Goal: Task Accomplishment & Management: Complete application form

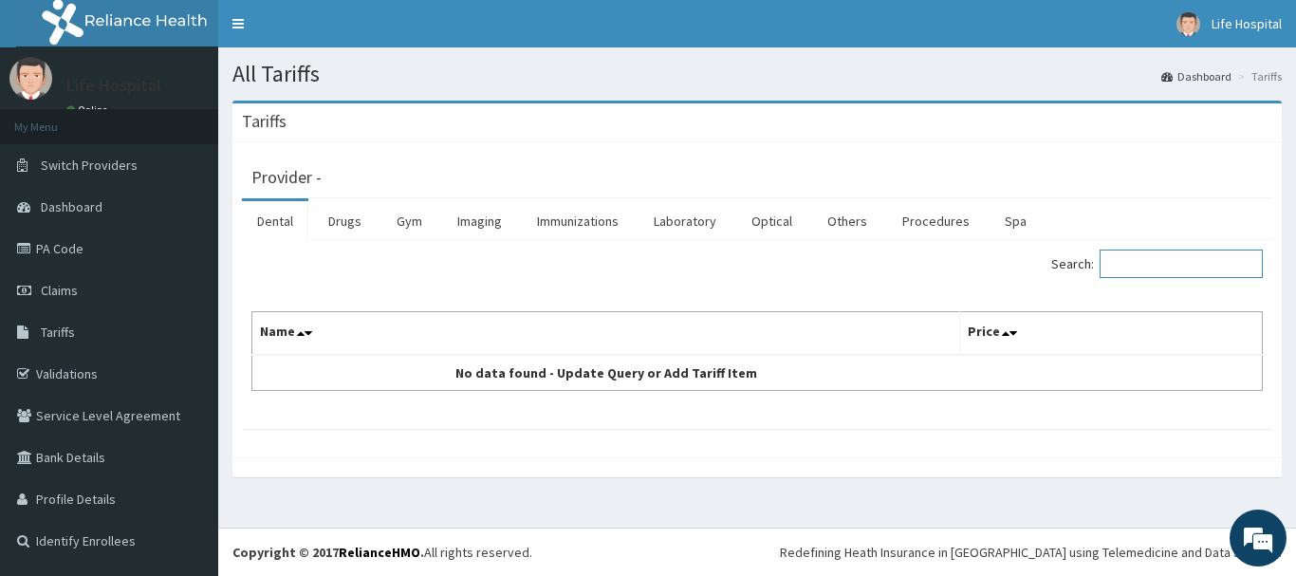
click at [1163, 264] on input "Search:" at bounding box center [1181, 264] width 163 height 28
type input "vent"
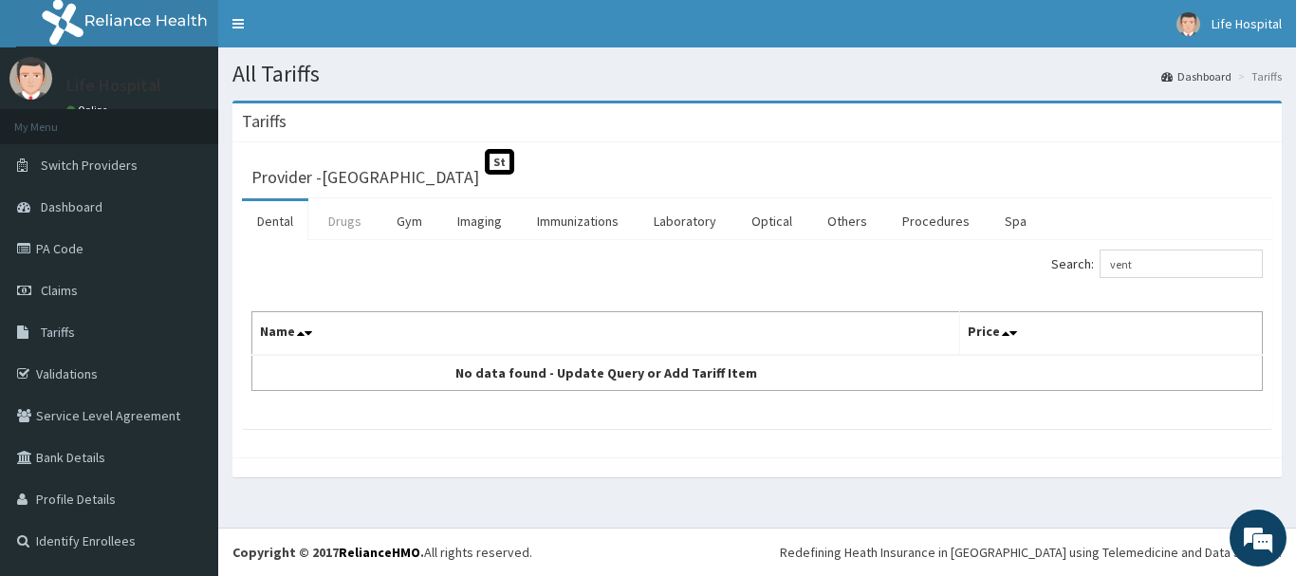
click at [364, 229] on link "Drugs" at bounding box center [345, 221] width 64 height 40
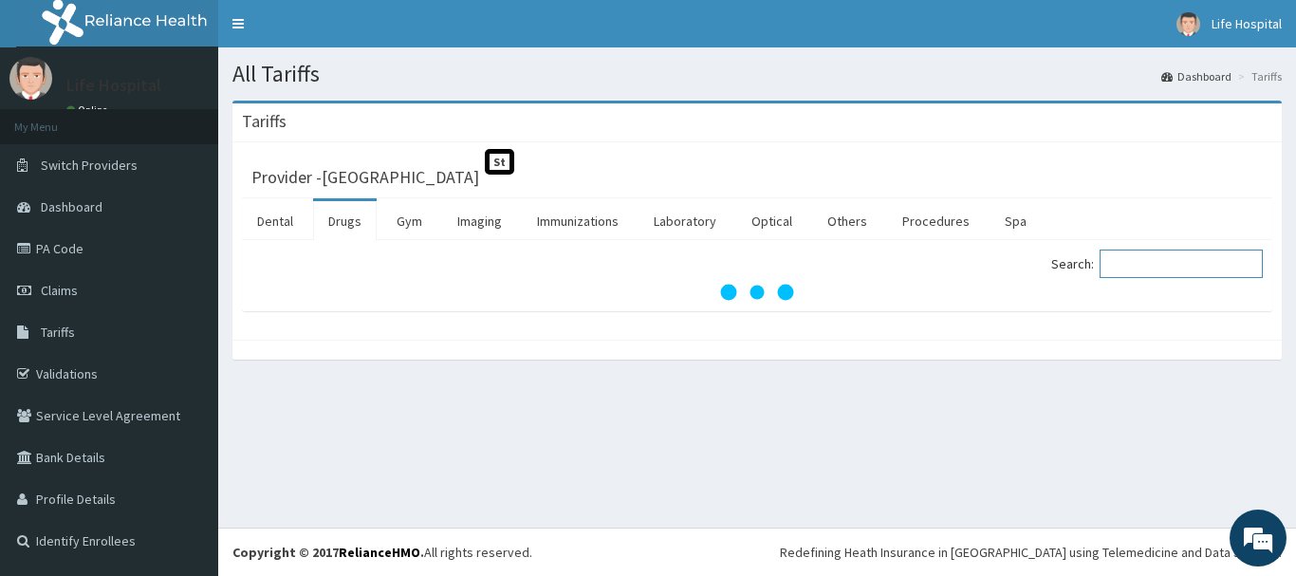
click at [1166, 264] on input "Search:" at bounding box center [1181, 264] width 163 height 28
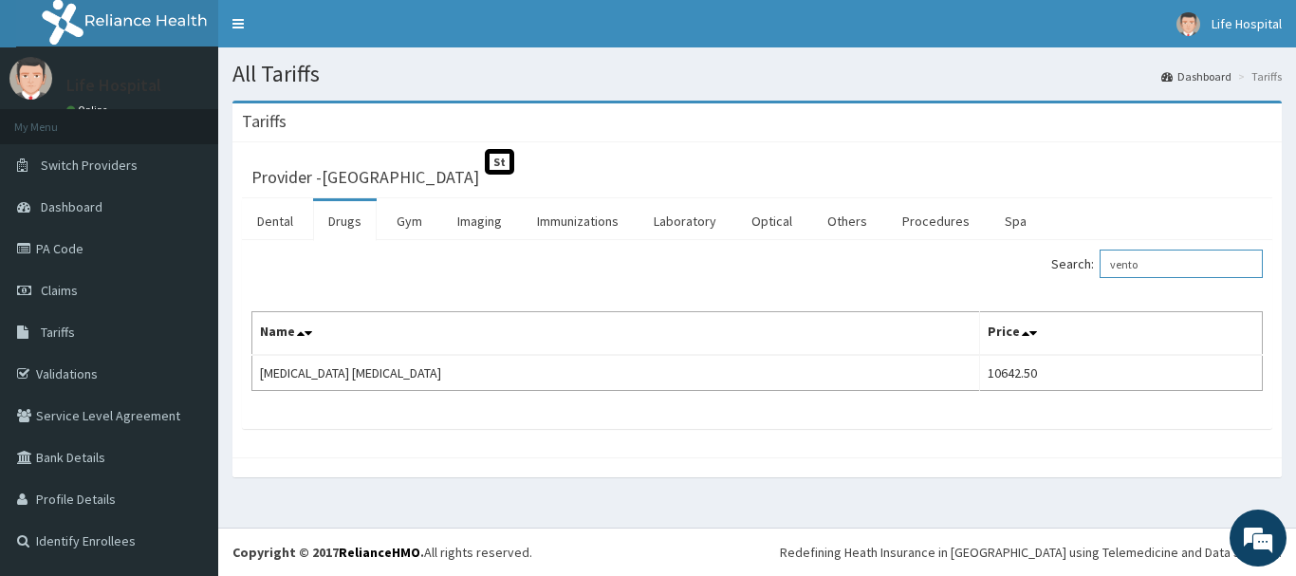
drag, startPoint x: 1286, startPoint y: 129, endPoint x: 1286, endPoint y: 310, distance: 181.2
click at [1286, 310] on html "R EL Toggle navigation [GEOGRAPHIC_DATA] - [EMAIL_ADDRESS][DOMAIN_NAME] Member …" at bounding box center [648, 288] width 1296 height 576
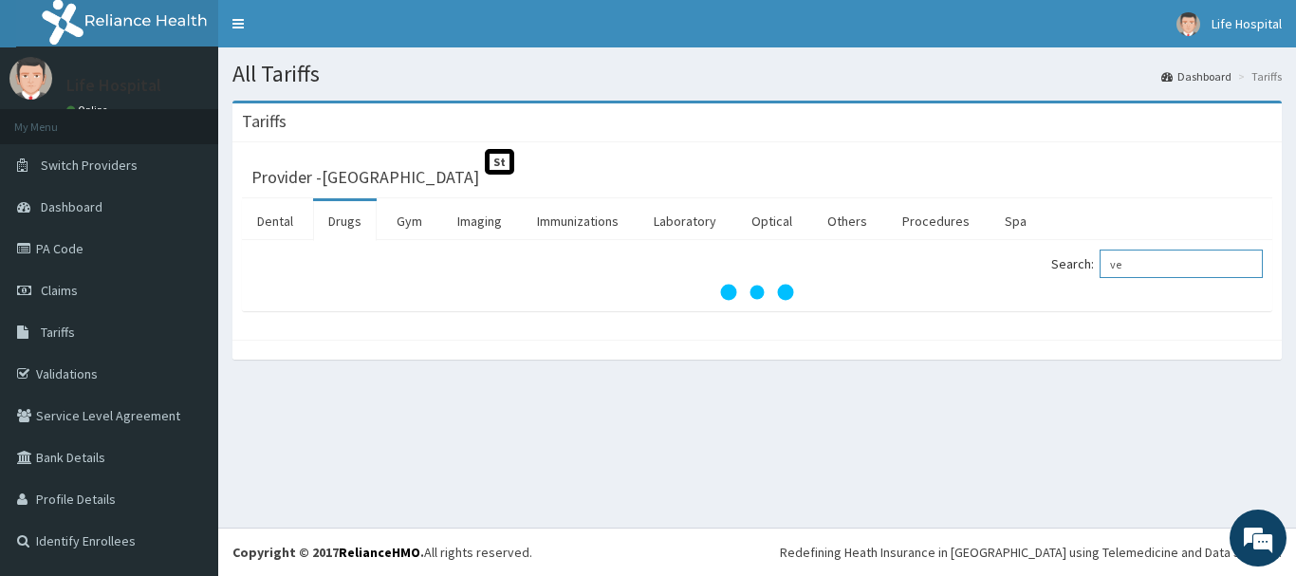
type input "v"
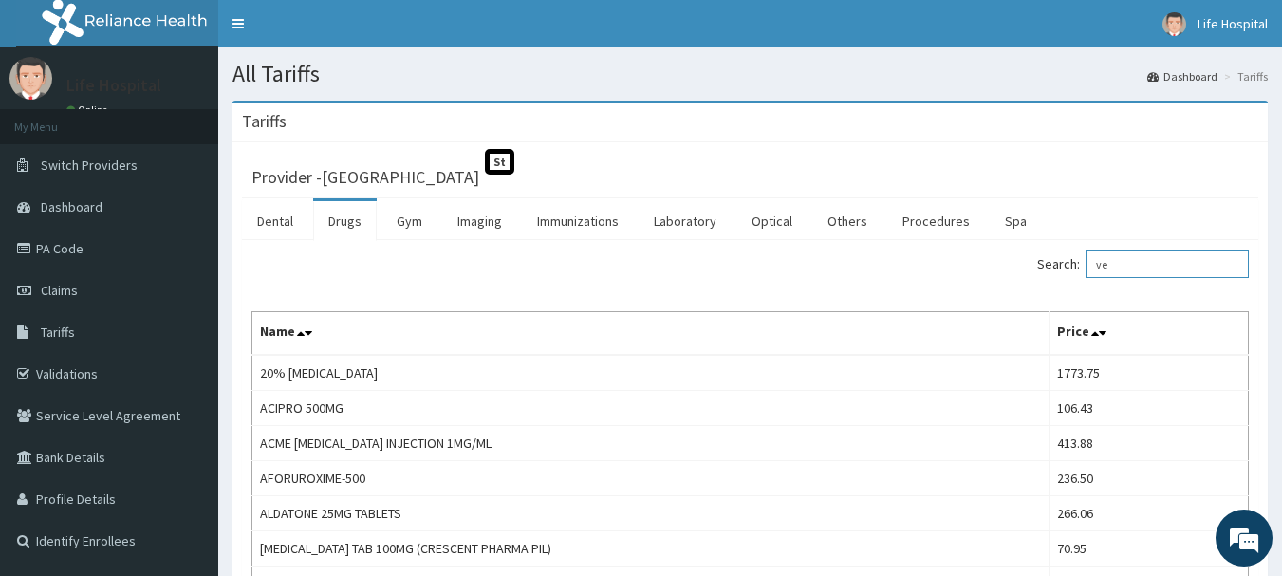
type input "v"
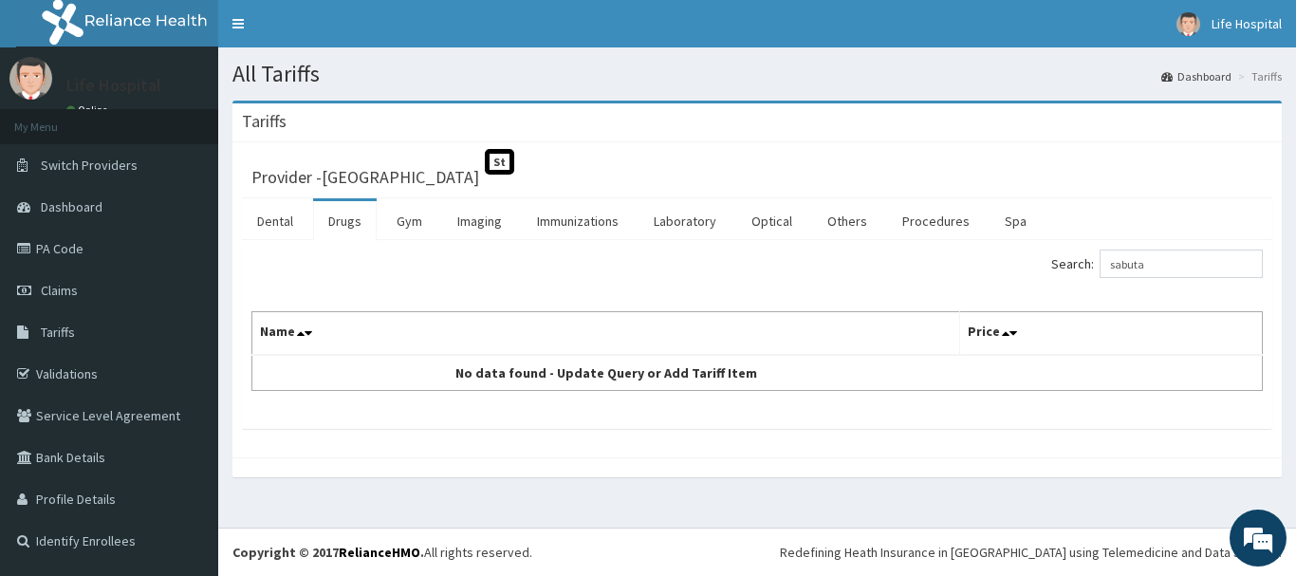
click at [1284, 121] on div "Tariffs Provider - Life Gate Hospital St Dental Drugs Gym Imaging Immunizations…" at bounding box center [757, 299] width 1078 height 396
click at [1172, 271] on input "sabuta" at bounding box center [1181, 264] width 163 height 28
type input "[PERSON_NAME]"
click at [84, 276] on link "Claims" at bounding box center [109, 290] width 218 height 42
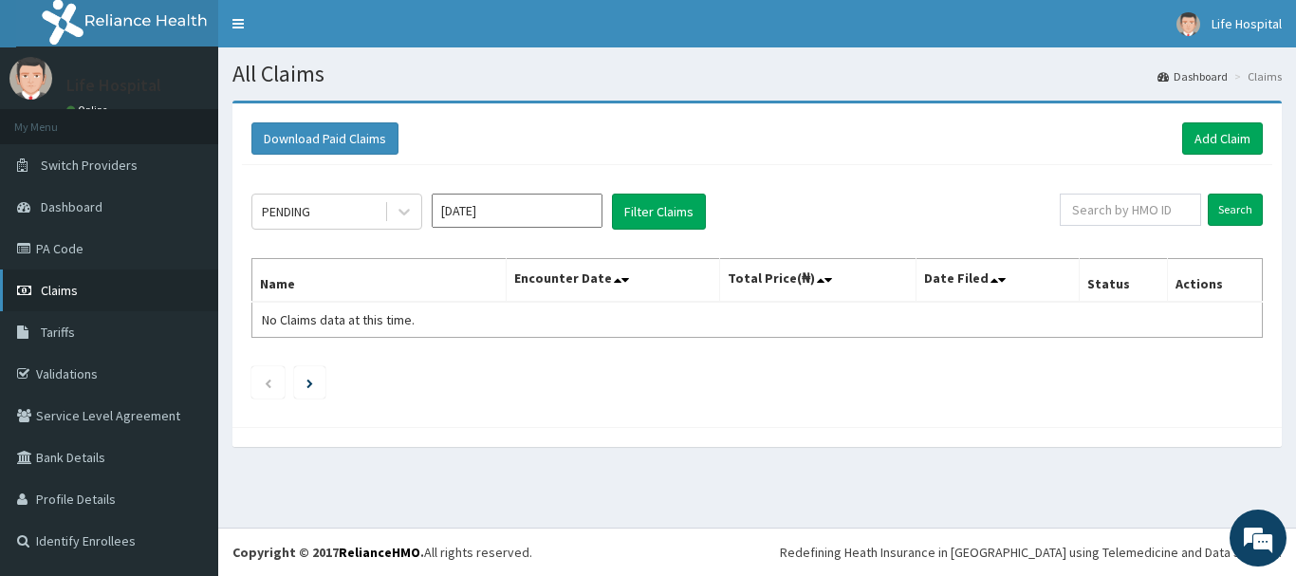
click at [84, 286] on link "Claims" at bounding box center [109, 290] width 218 height 42
click at [1248, 131] on link "Add Claim" at bounding box center [1222, 138] width 81 height 32
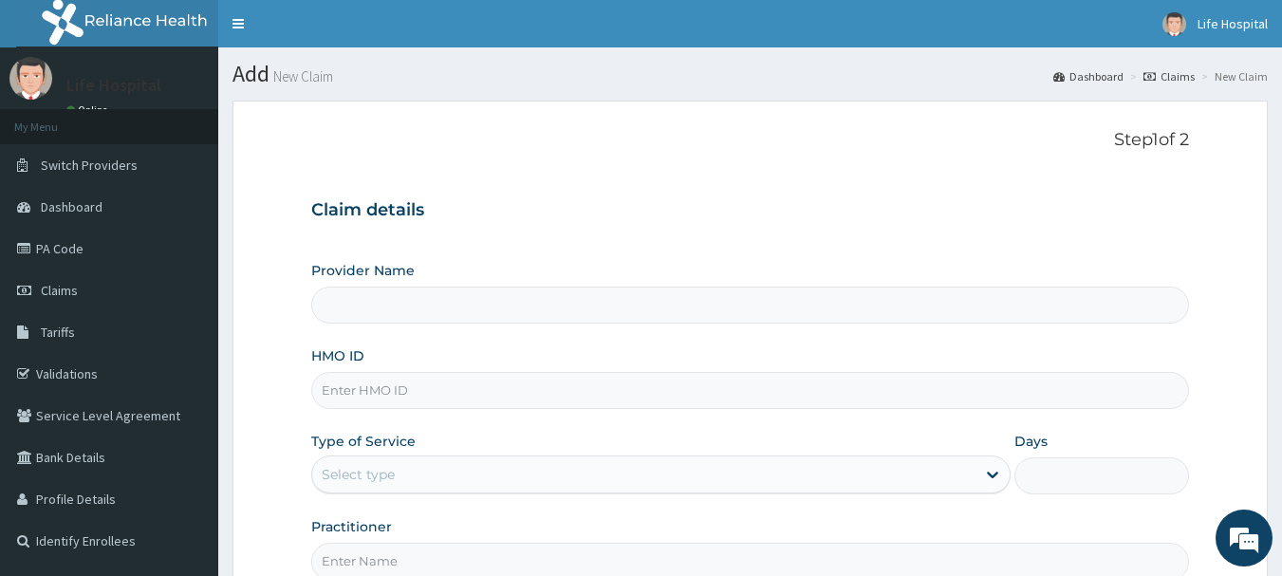
type input "[GEOGRAPHIC_DATA]"
click at [530, 371] on div "HMO ID" at bounding box center [750, 377] width 879 height 63
click at [499, 391] on input "HMO ID" at bounding box center [750, 390] width 879 height 37
type input "cwn/10062/a"
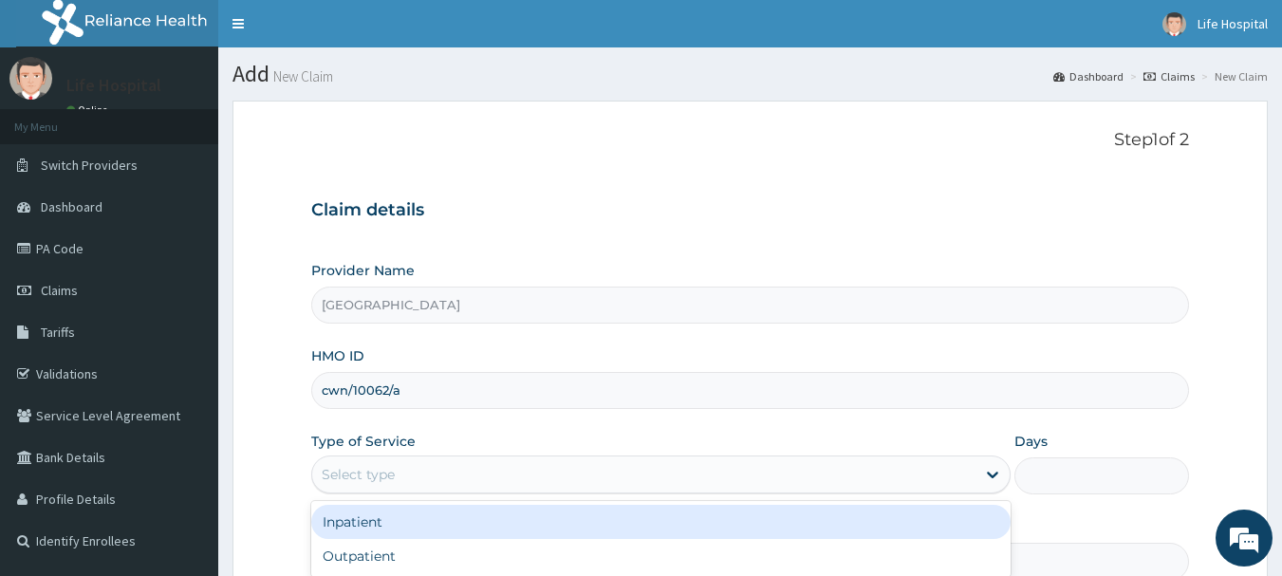
click at [429, 469] on div "Select type" at bounding box center [643, 474] width 663 height 30
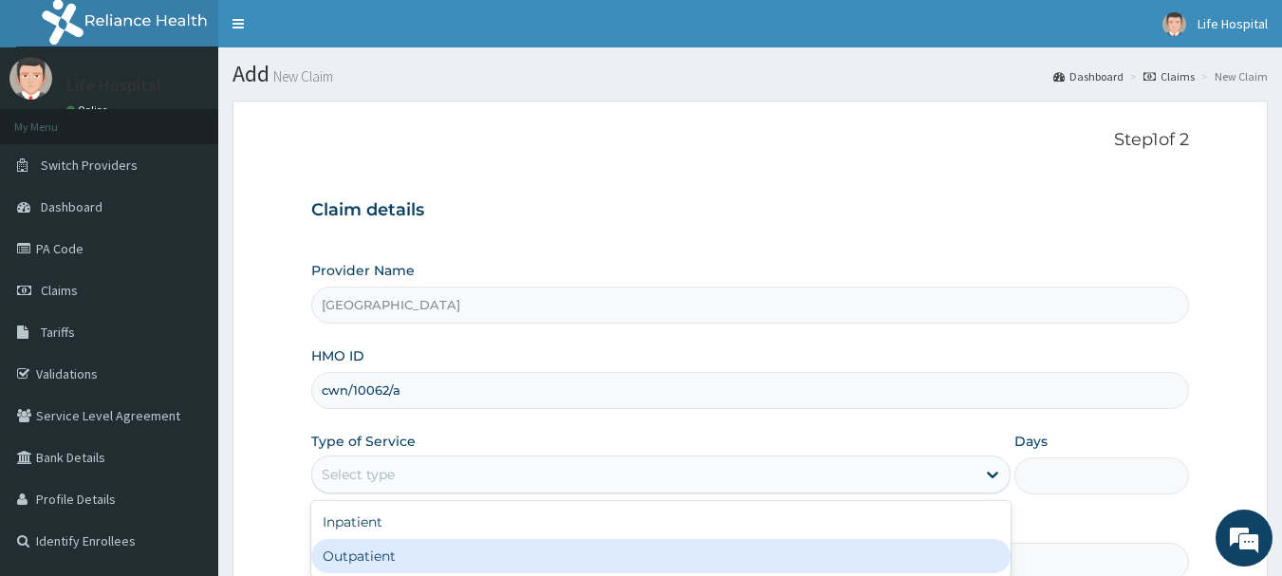
click at [381, 556] on div "Outpatient" at bounding box center [660, 556] width 699 height 34
type input "1"
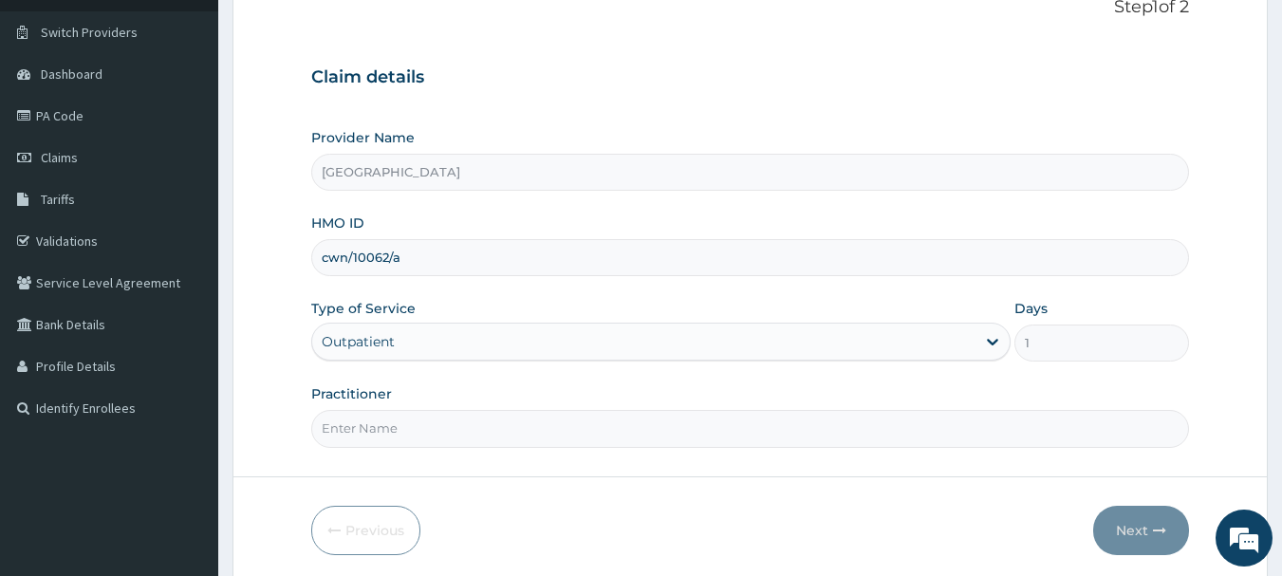
scroll to position [158, 0]
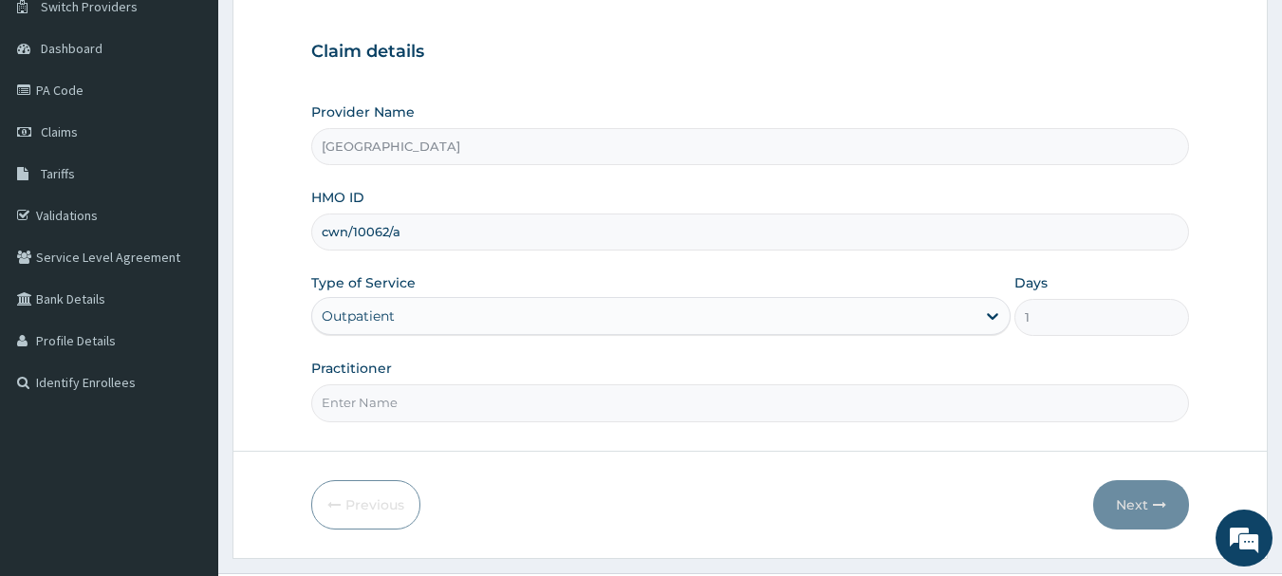
click at [528, 423] on form "Step 1 of 2 Claim details Provider Name Life Gate Hospital HMO ID cwn/10062/a T…" at bounding box center [749, 250] width 1035 height 616
click at [531, 403] on input "Practitioner" at bounding box center [750, 402] width 879 height 37
type input "Dr Akinade.A.A"
click at [1133, 493] on button "Next" at bounding box center [1141, 504] width 96 height 49
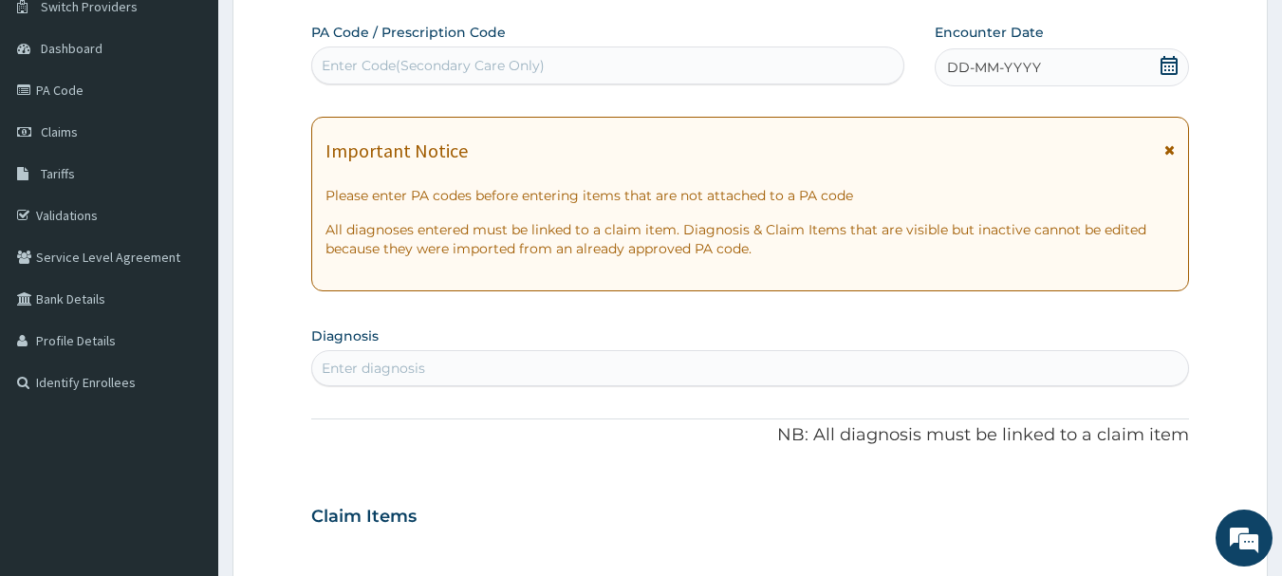
click at [1191, 347] on form "Step 2 of 2 PA Code / Prescription Code Enter Code(Secondary Care Only) Encount…" at bounding box center [749, 541] width 1035 height 1199
click at [1173, 72] on icon at bounding box center [1169, 65] width 19 height 19
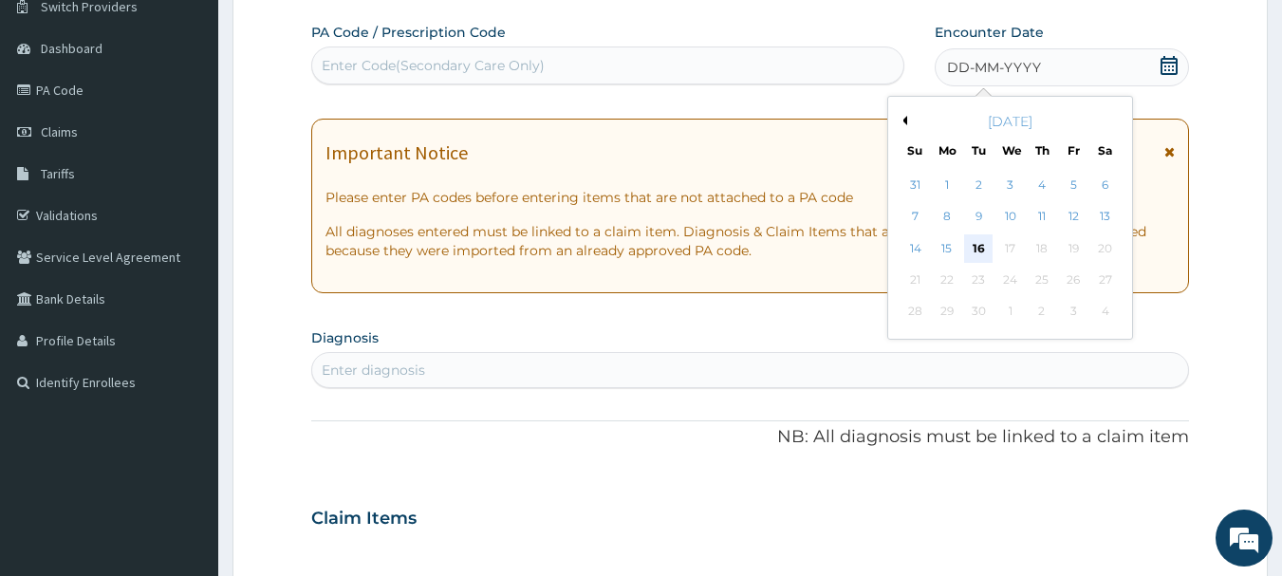
click at [980, 246] on div "16" at bounding box center [979, 248] width 28 height 28
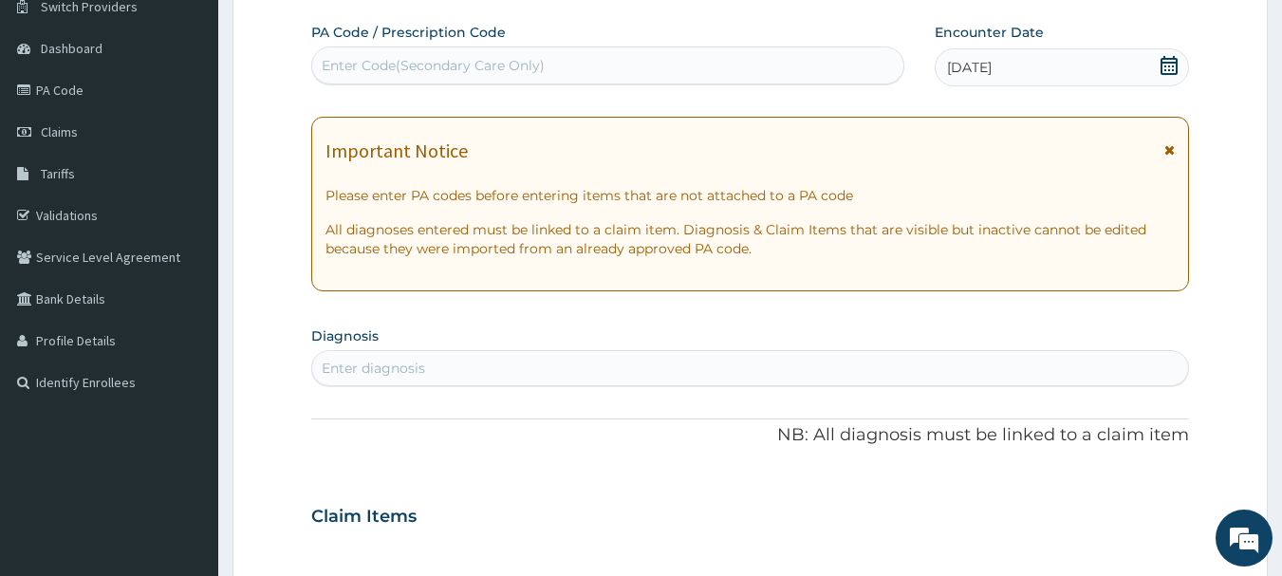
click at [502, 373] on div "Enter diagnosis" at bounding box center [750, 368] width 877 height 30
type input "b"
type input "mala"
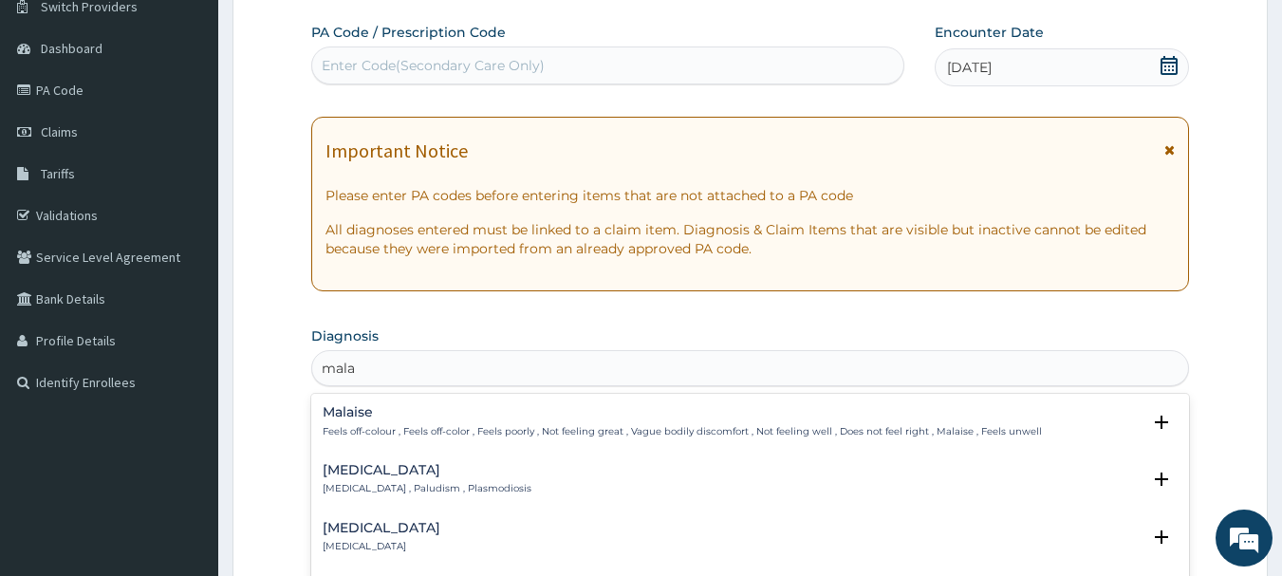
click at [401, 494] on p "Malaria , Paludism , Plasmodiosis" at bounding box center [427, 488] width 209 height 13
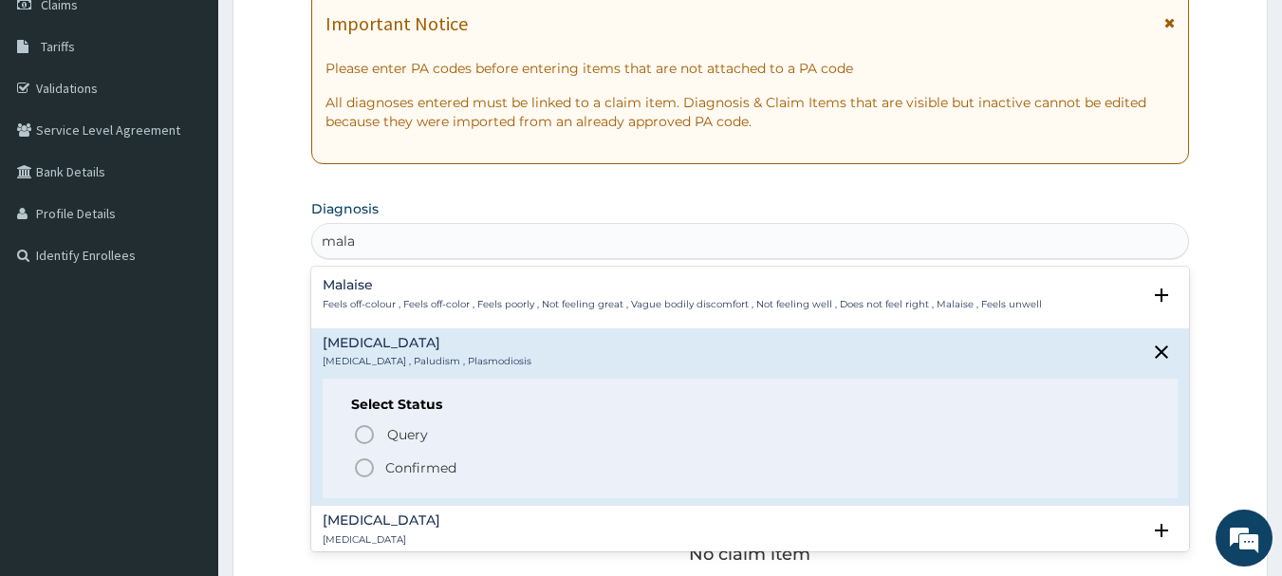
scroll to position [283, 0]
click at [361, 469] on icon "status option filled" at bounding box center [364, 470] width 23 height 23
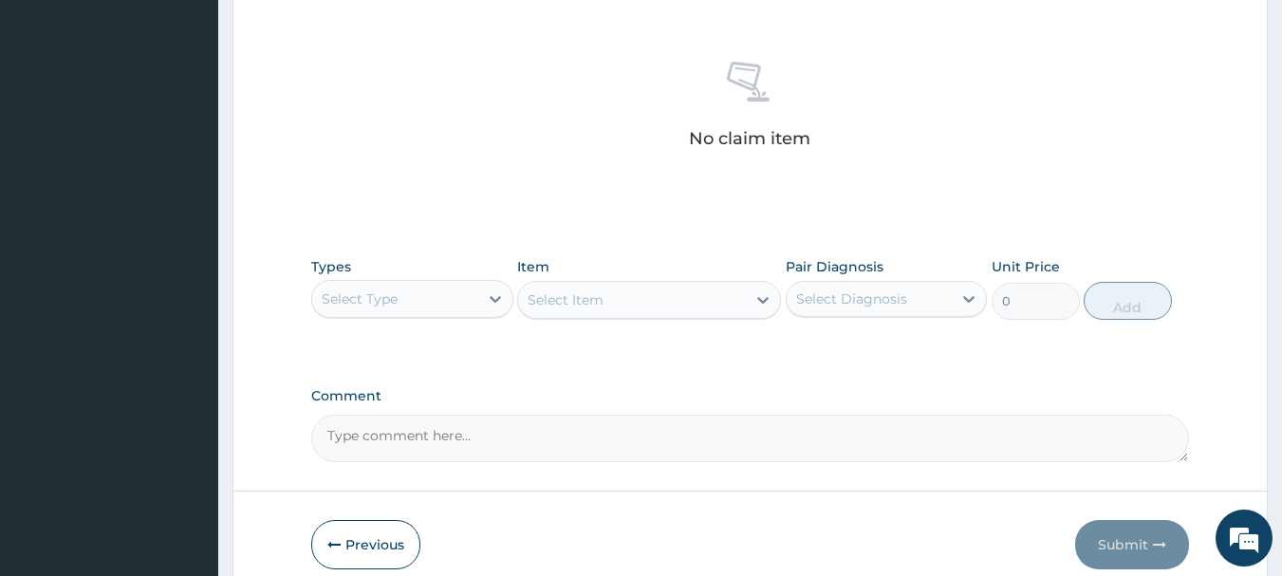
scroll to position [701, 0]
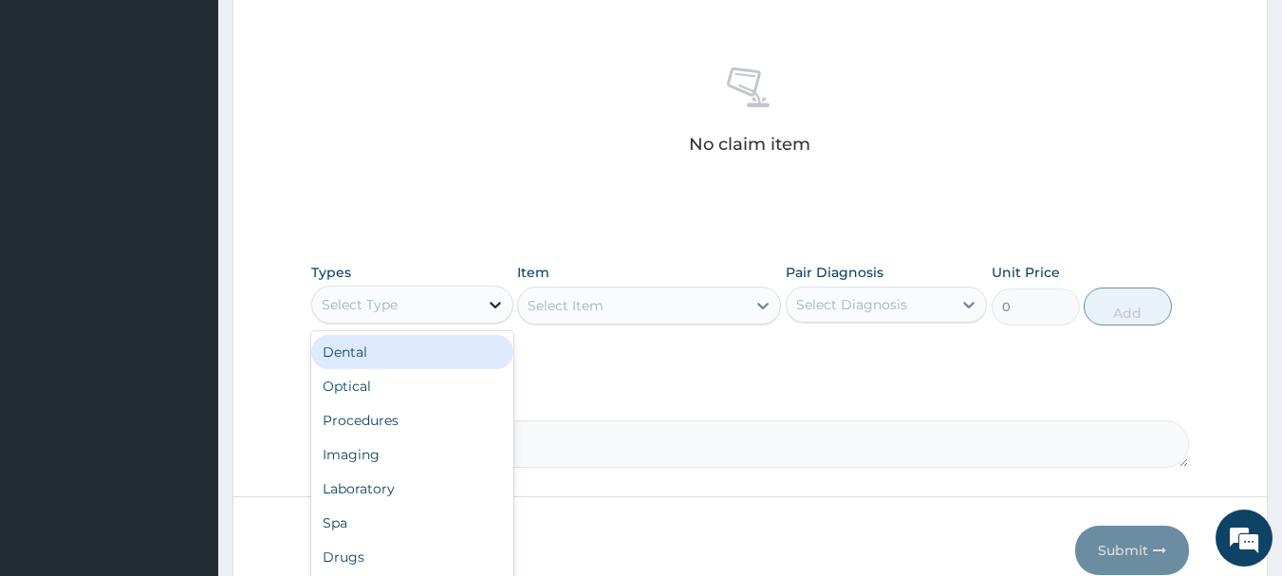
click at [498, 308] on icon at bounding box center [495, 304] width 19 height 19
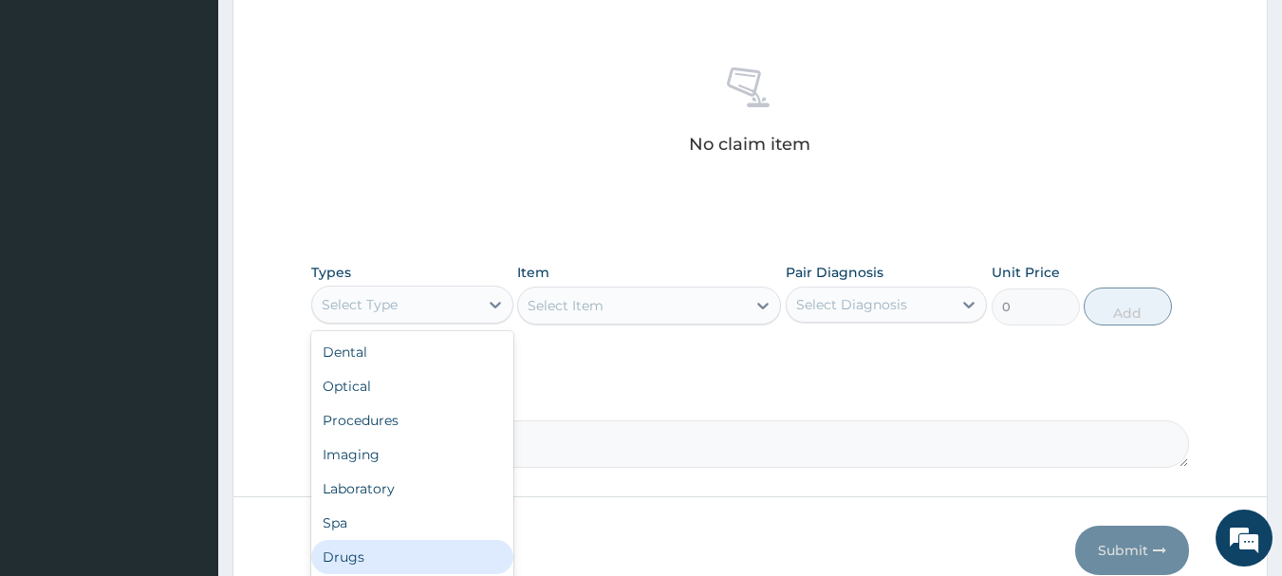
click at [366, 569] on div "Drugs" at bounding box center [412, 557] width 202 height 34
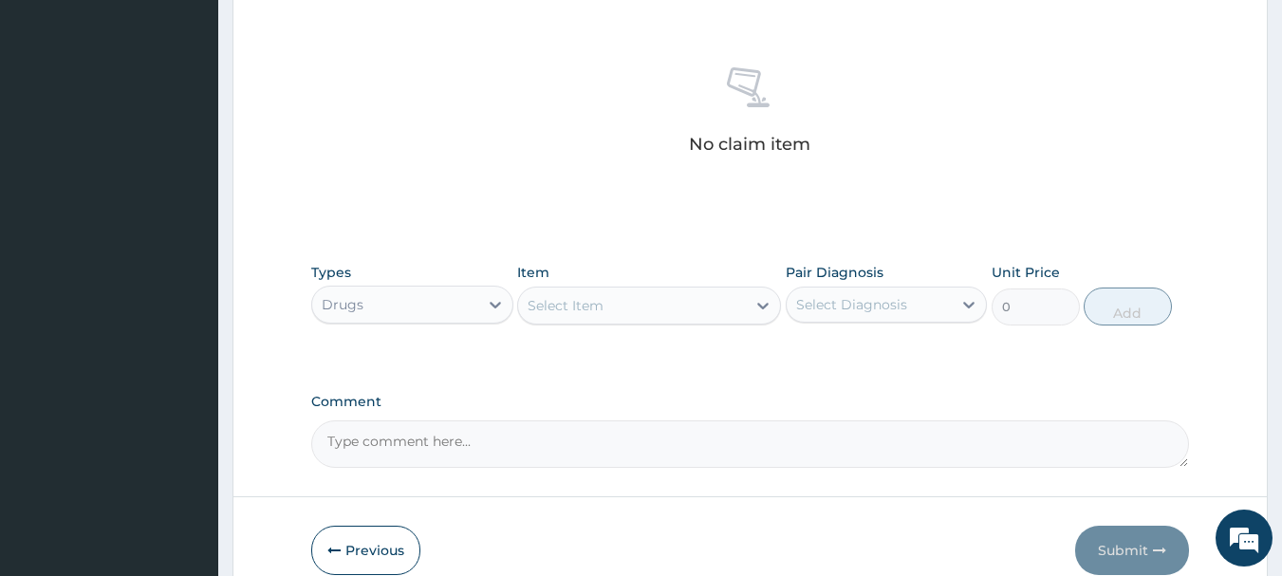
click at [759, 310] on icon at bounding box center [762, 305] width 19 height 19
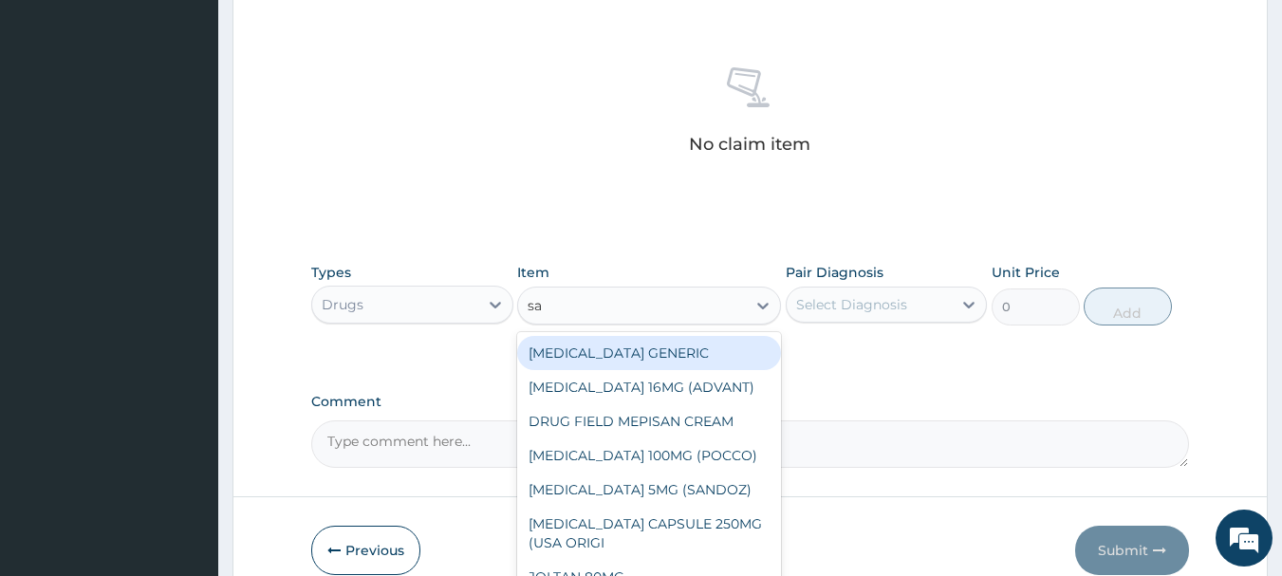
type input "sal"
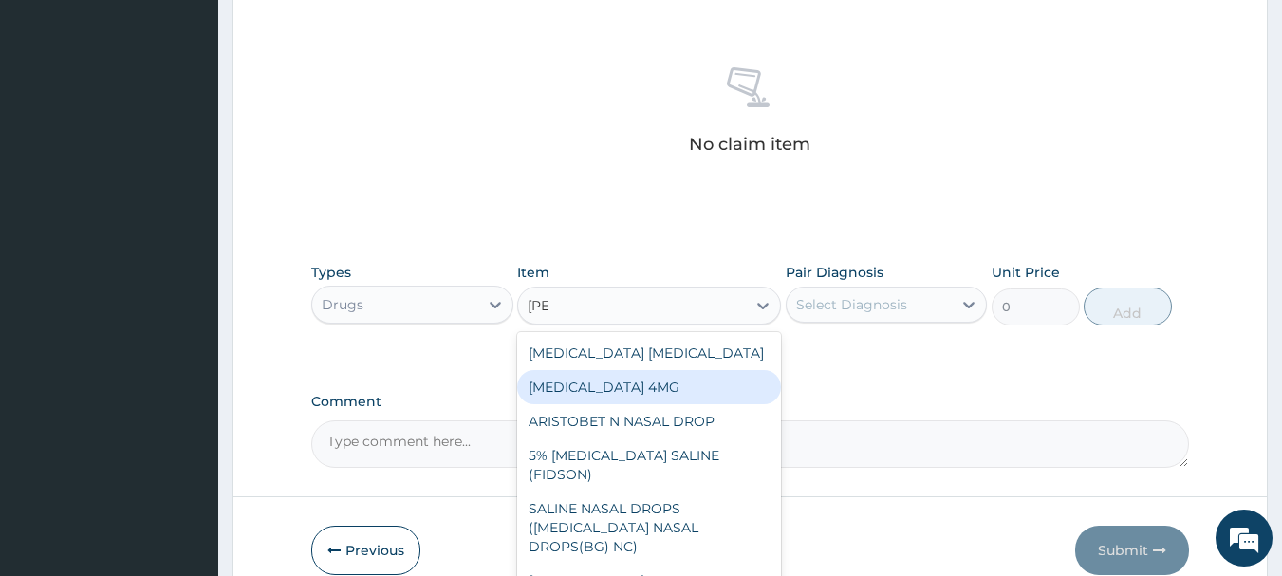
click at [566, 400] on div "SALBUTAMOL 4MG" at bounding box center [649, 387] width 264 height 34
type input "41.38750076293945"
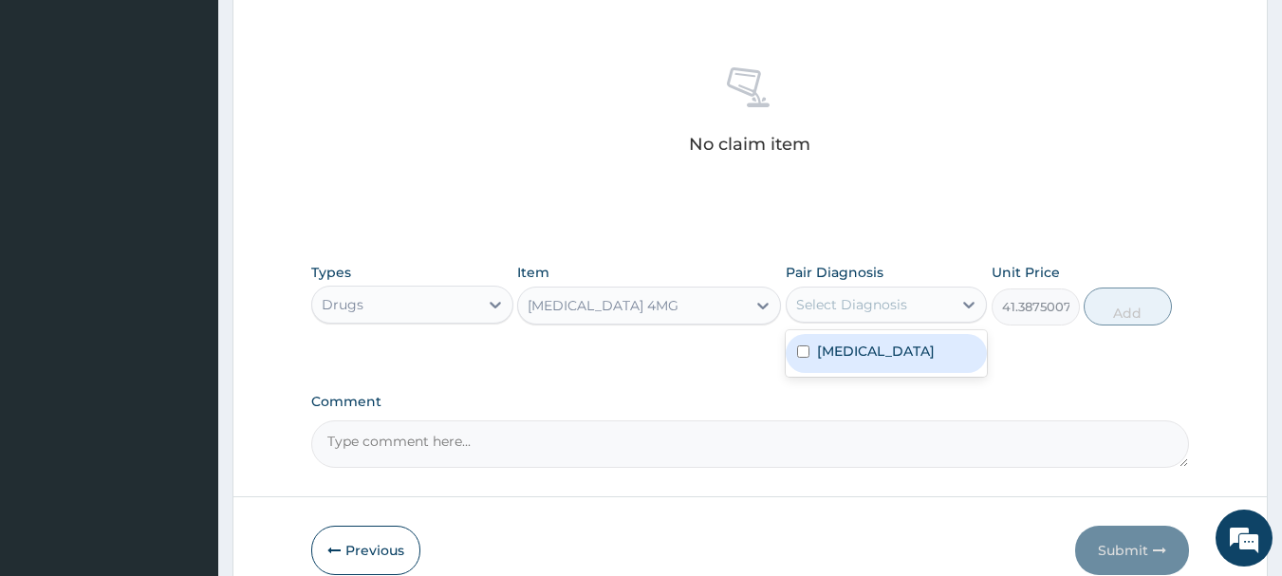
click at [913, 305] on div "Select Diagnosis" at bounding box center [870, 304] width 166 height 30
click at [886, 357] on div "Malaria" at bounding box center [887, 353] width 202 height 39
checkbox input "true"
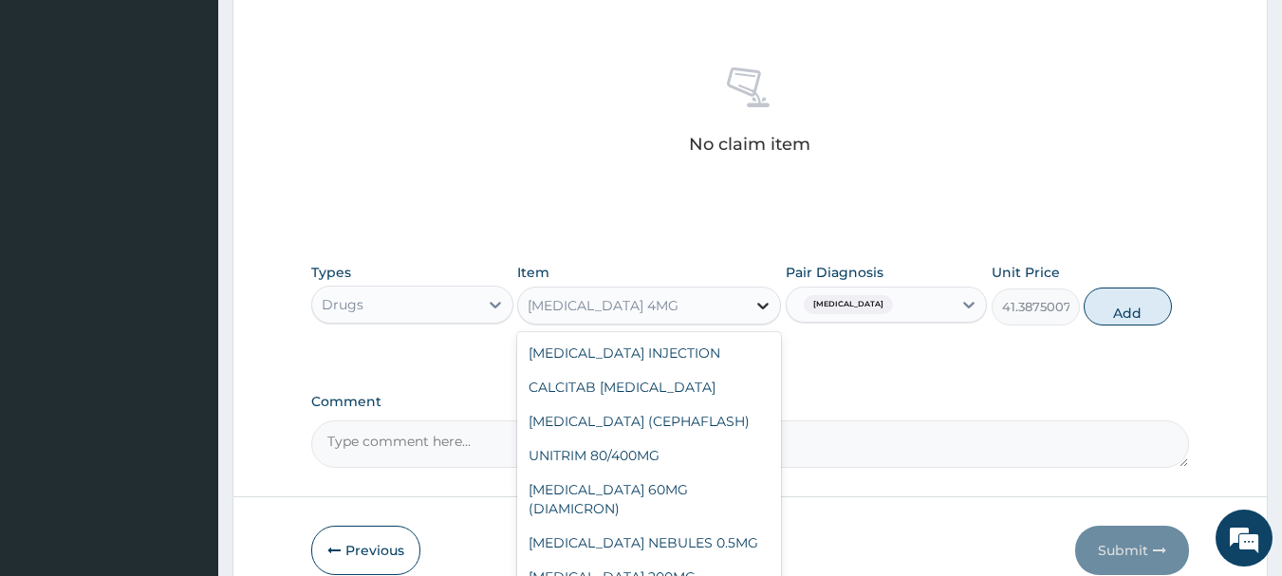
click at [771, 298] on icon at bounding box center [762, 305] width 19 height 19
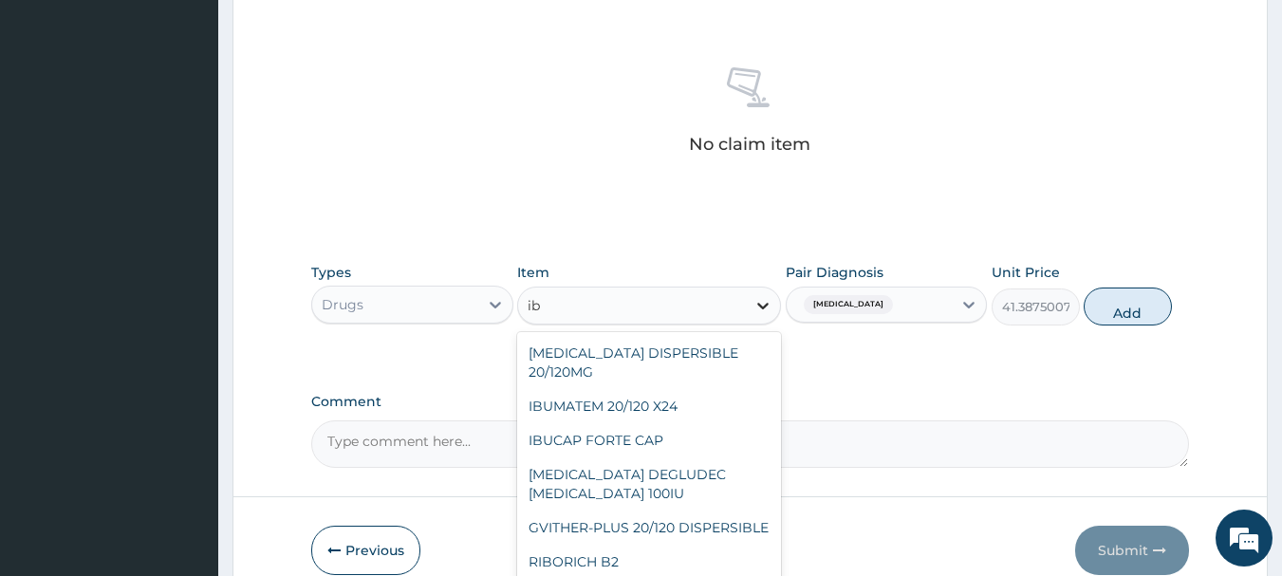
scroll to position [243, 0]
type input "ibu"
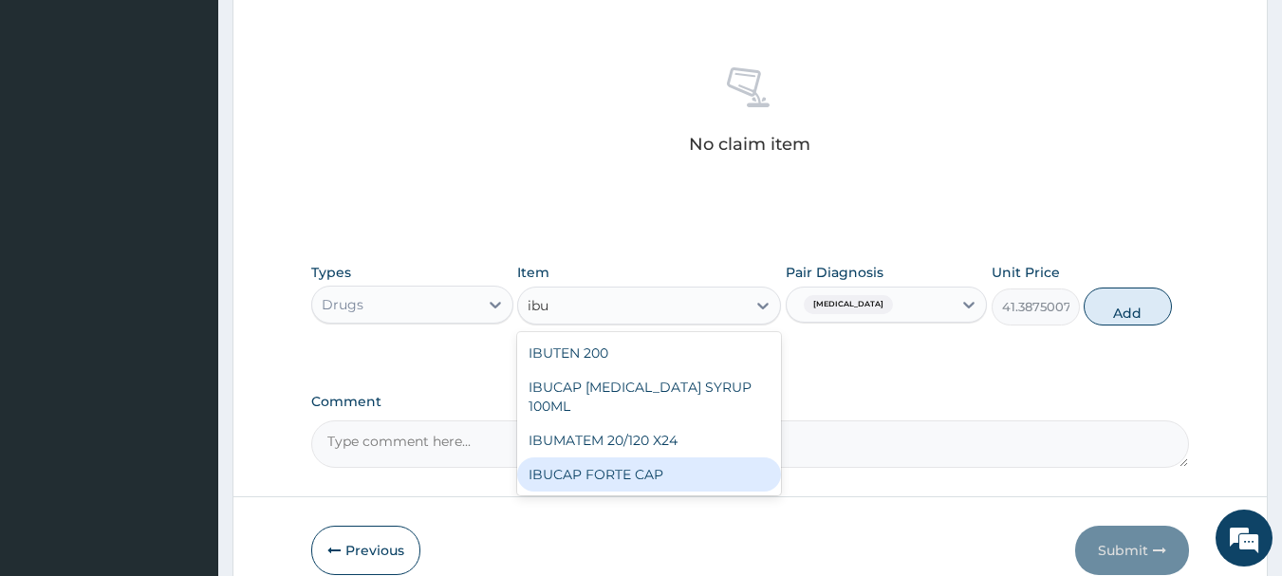
click at [635, 469] on div "IBUCAP FORTE CAP" at bounding box center [649, 474] width 264 height 34
type input "59.125"
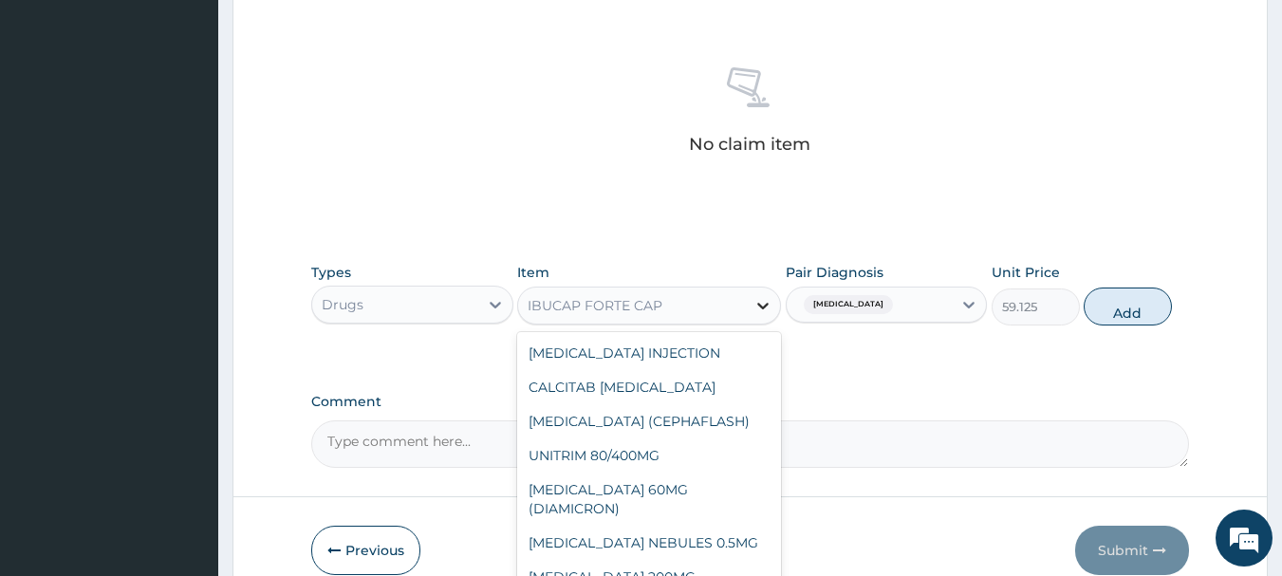
click at [749, 304] on div at bounding box center [763, 305] width 34 height 34
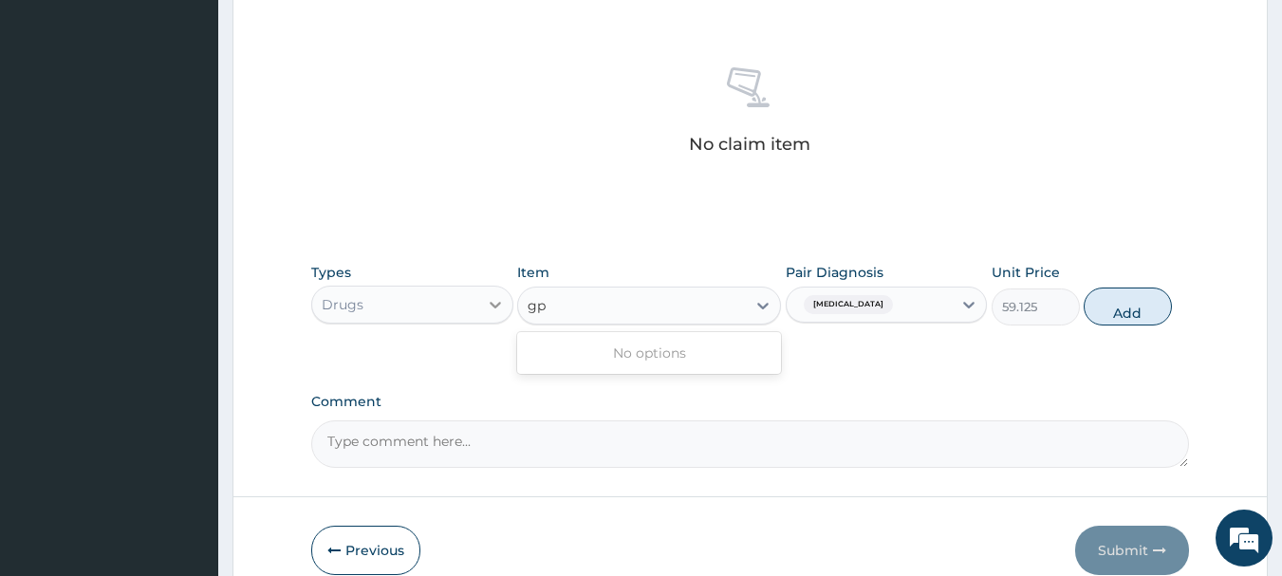
type input "gp"
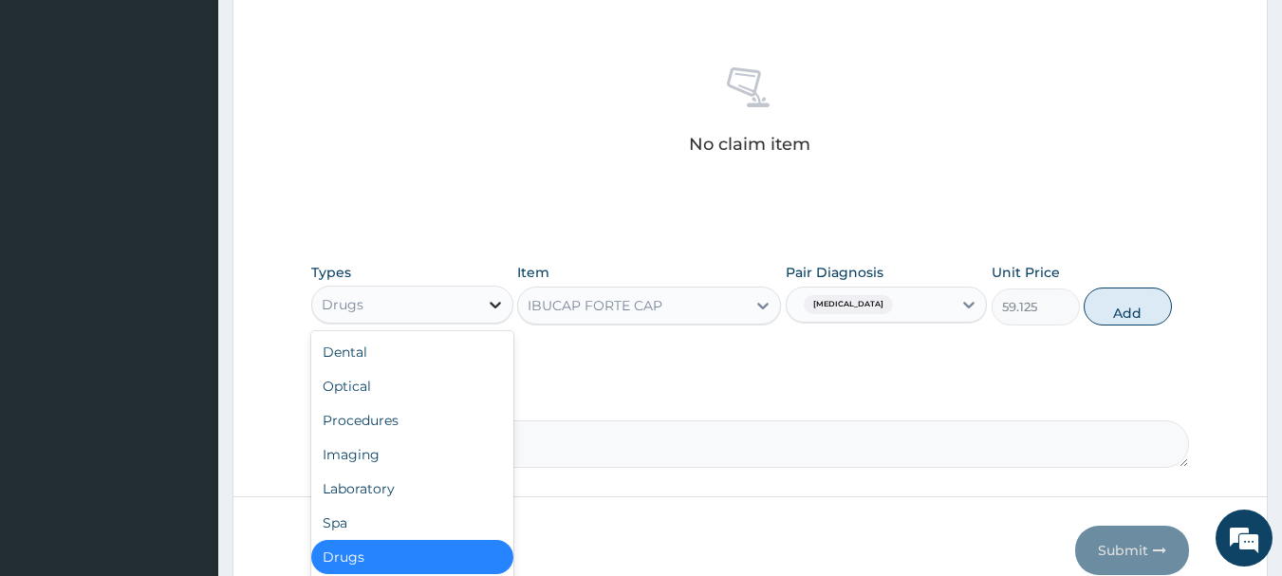
click at [506, 310] on div at bounding box center [495, 305] width 34 height 34
click at [412, 410] on div "Procedures" at bounding box center [412, 420] width 202 height 34
type input "0"
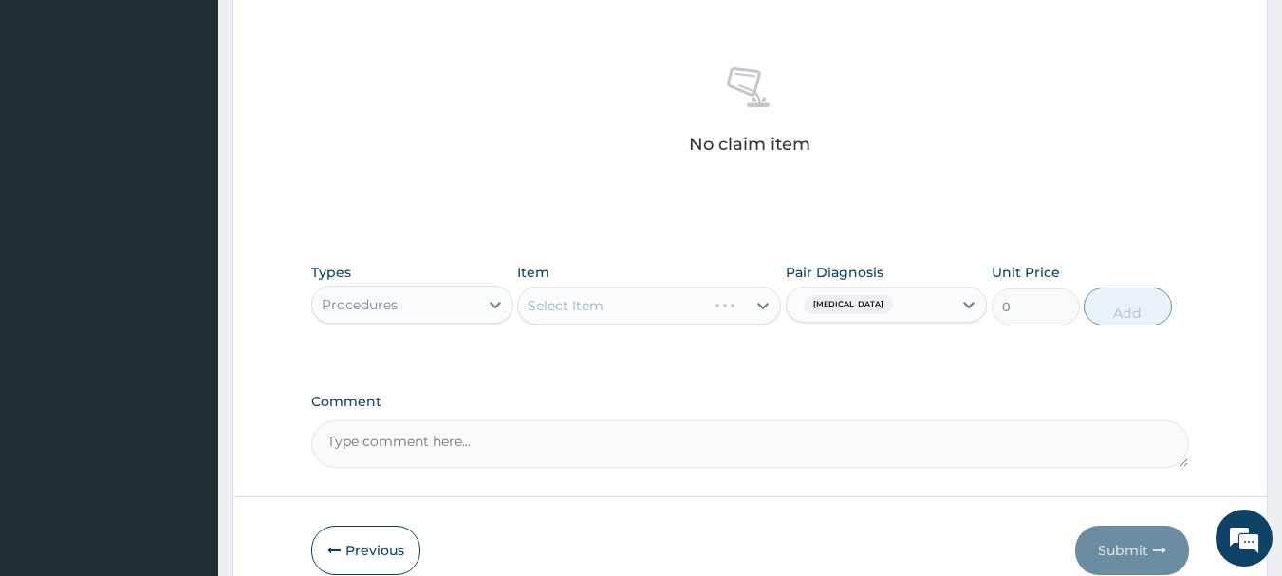
click at [768, 307] on div "Select Item" at bounding box center [649, 306] width 264 height 38
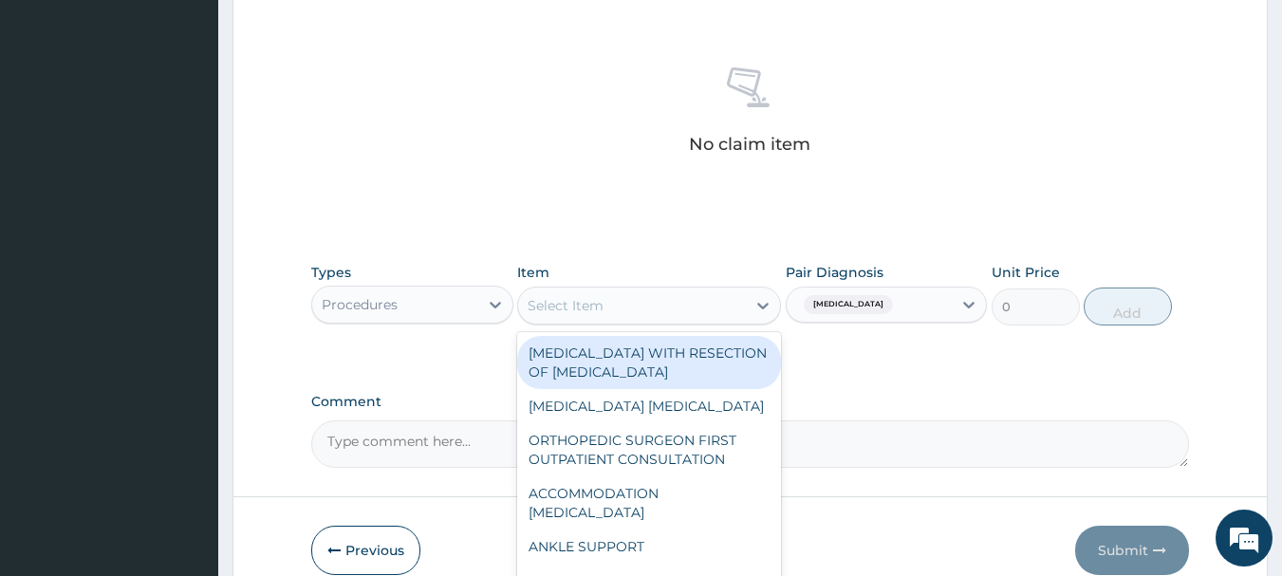
click at [768, 307] on icon at bounding box center [762, 305] width 19 height 19
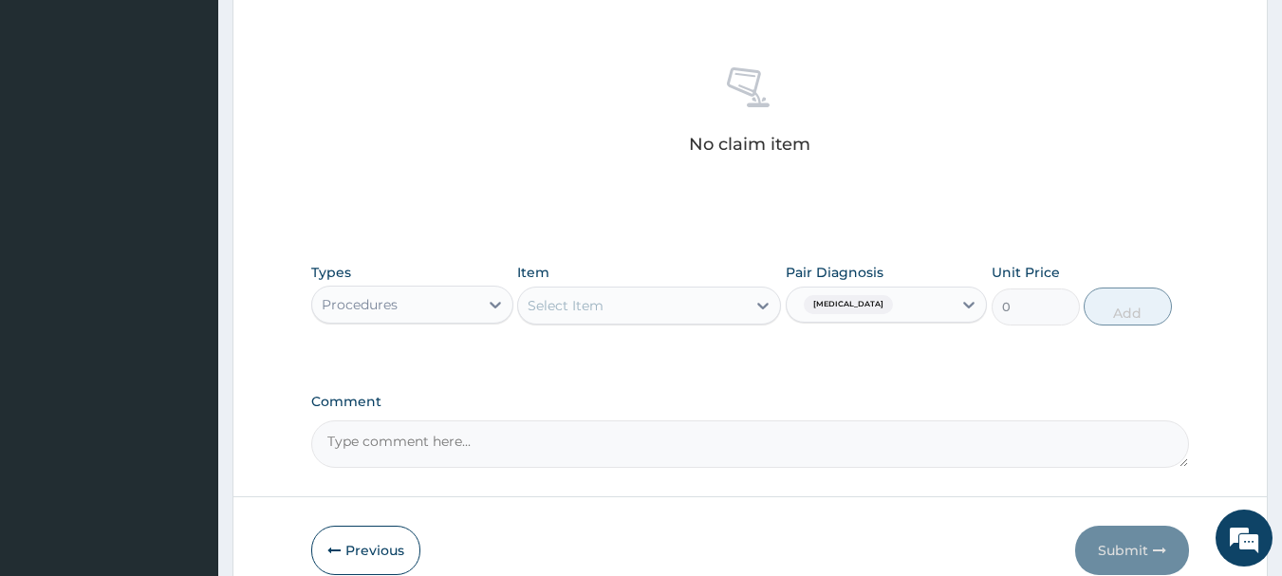
click at [768, 307] on icon at bounding box center [762, 305] width 19 height 19
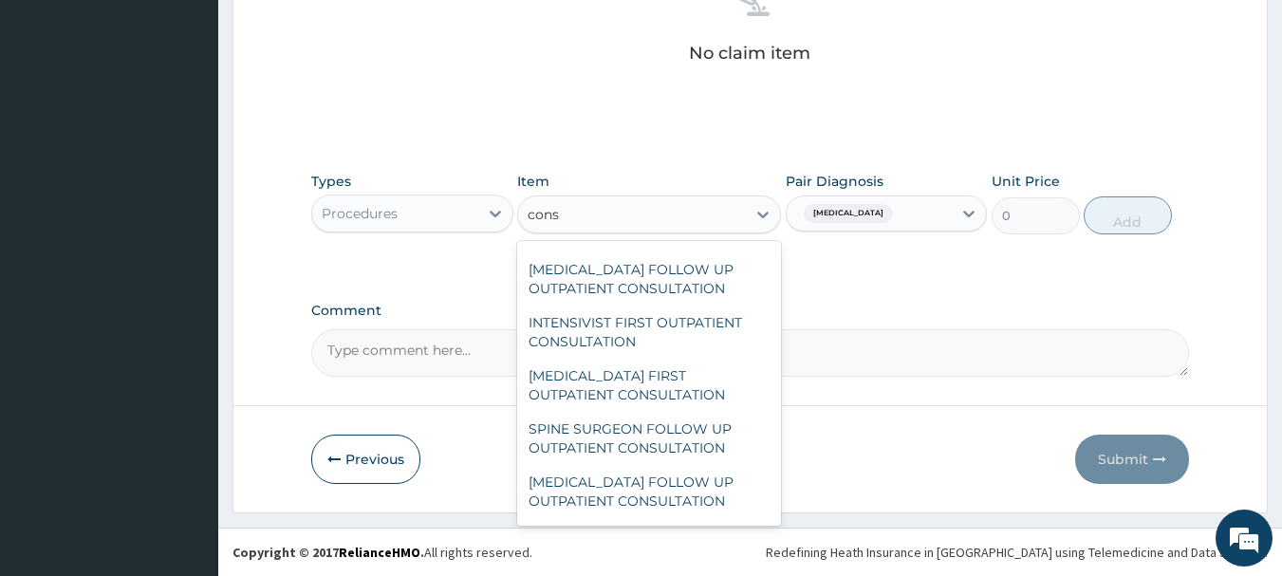
scroll to position [455, 0]
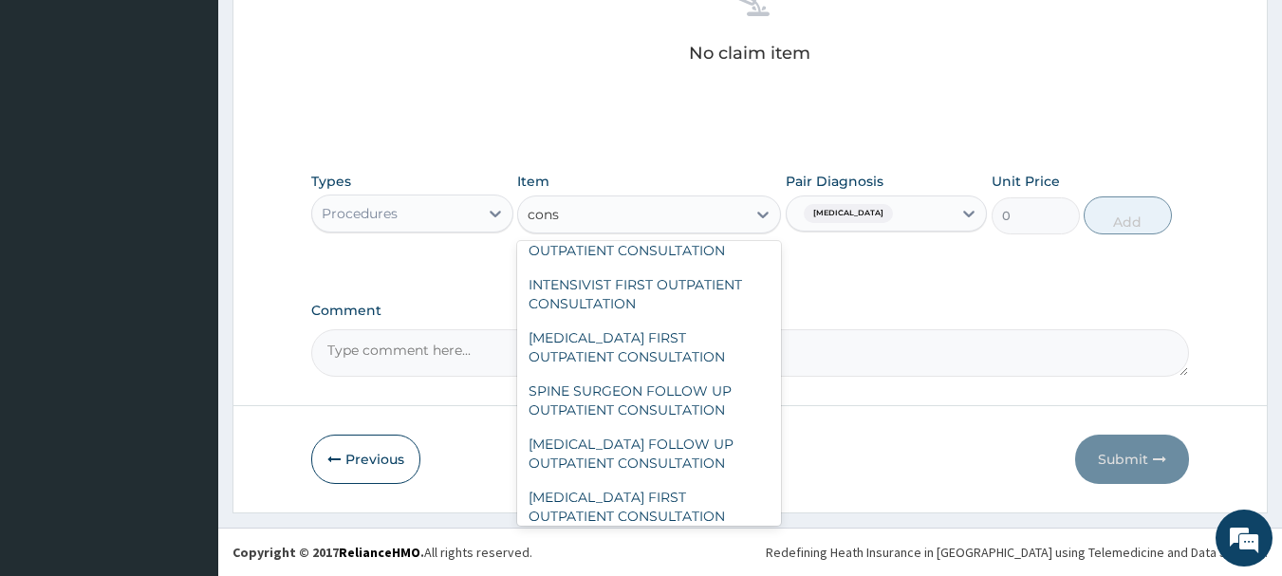
type input "cons"
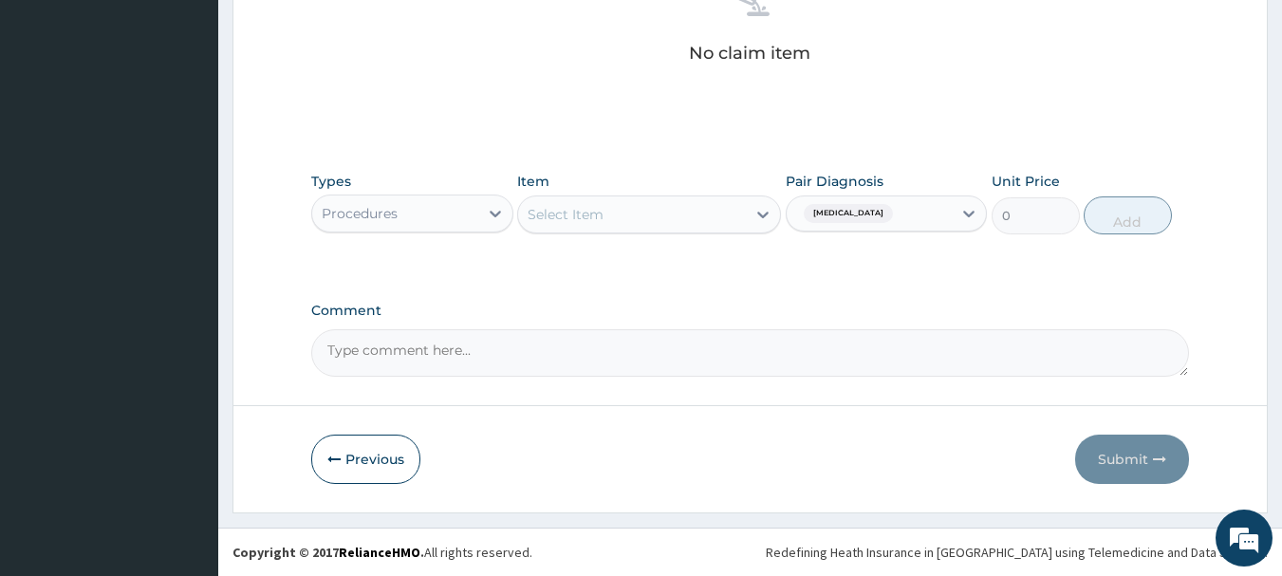
click at [761, 213] on icon at bounding box center [762, 214] width 19 height 19
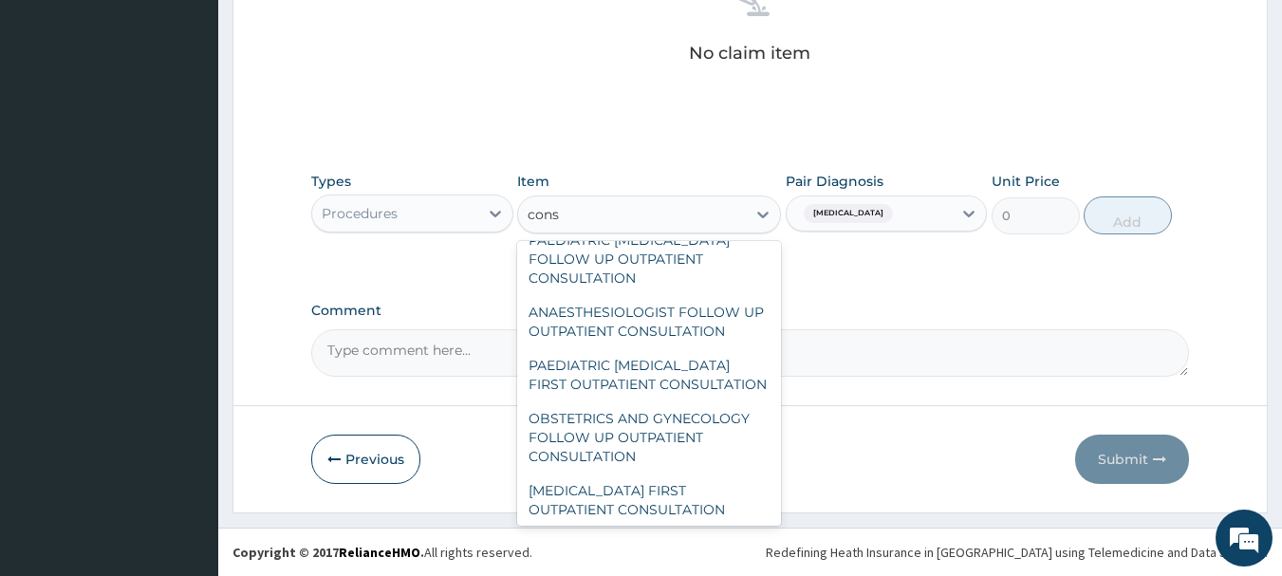
scroll to position [3188, 0]
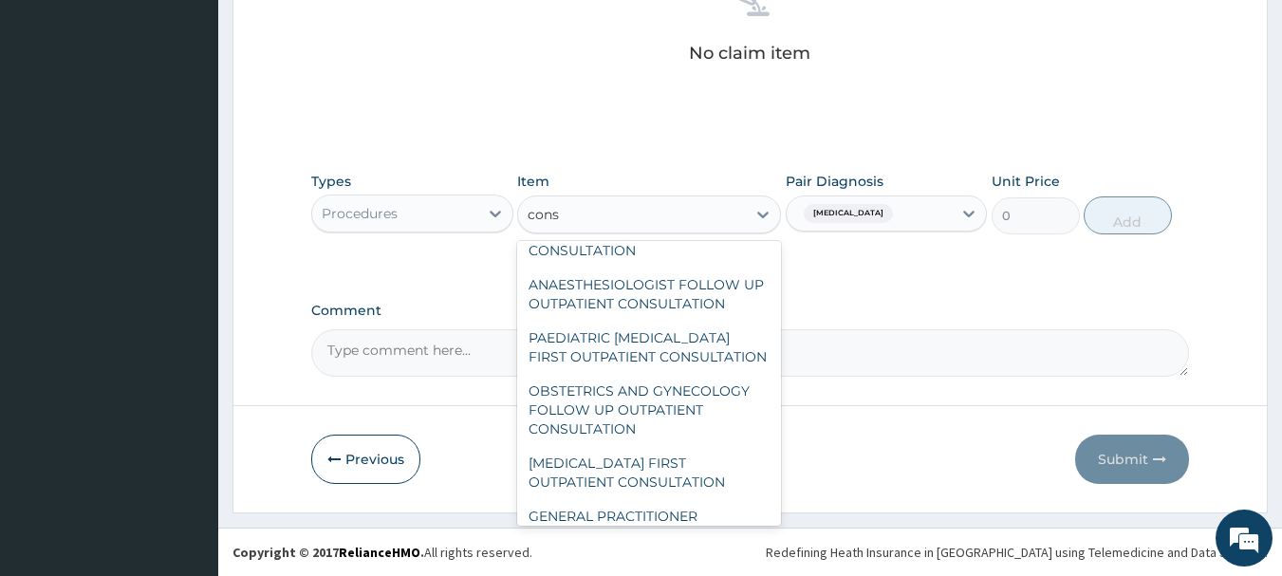
type input "cons"
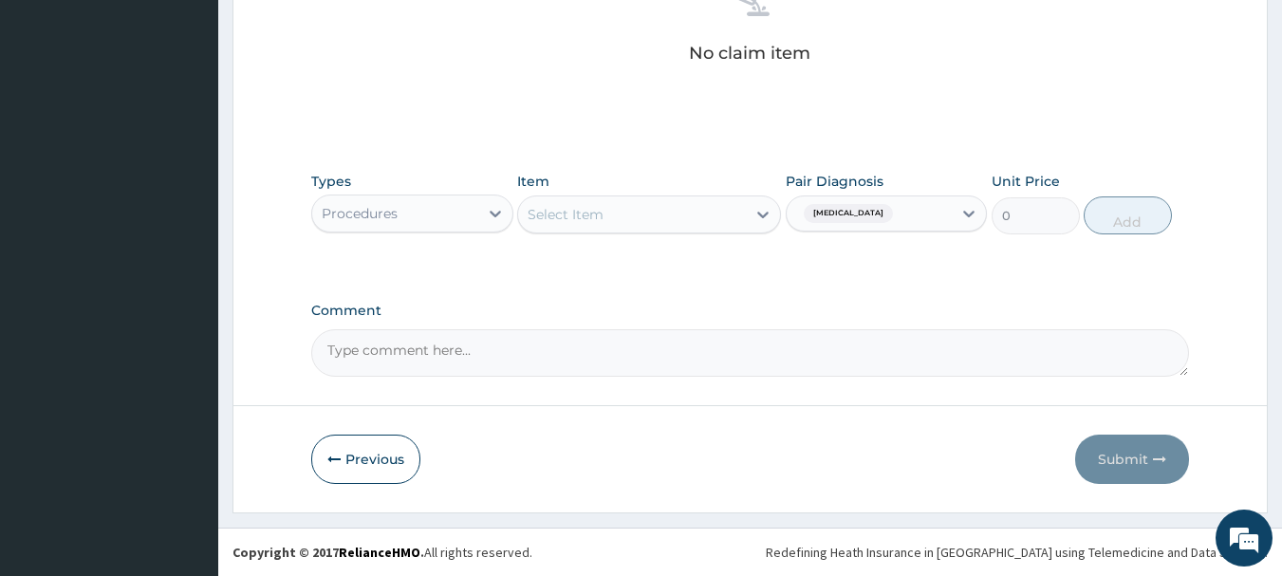
click at [770, 532] on footer "Redefining Heath Insurance in Africa using Telemedicine and Data Science! Copyr…" at bounding box center [750, 552] width 1064 height 48
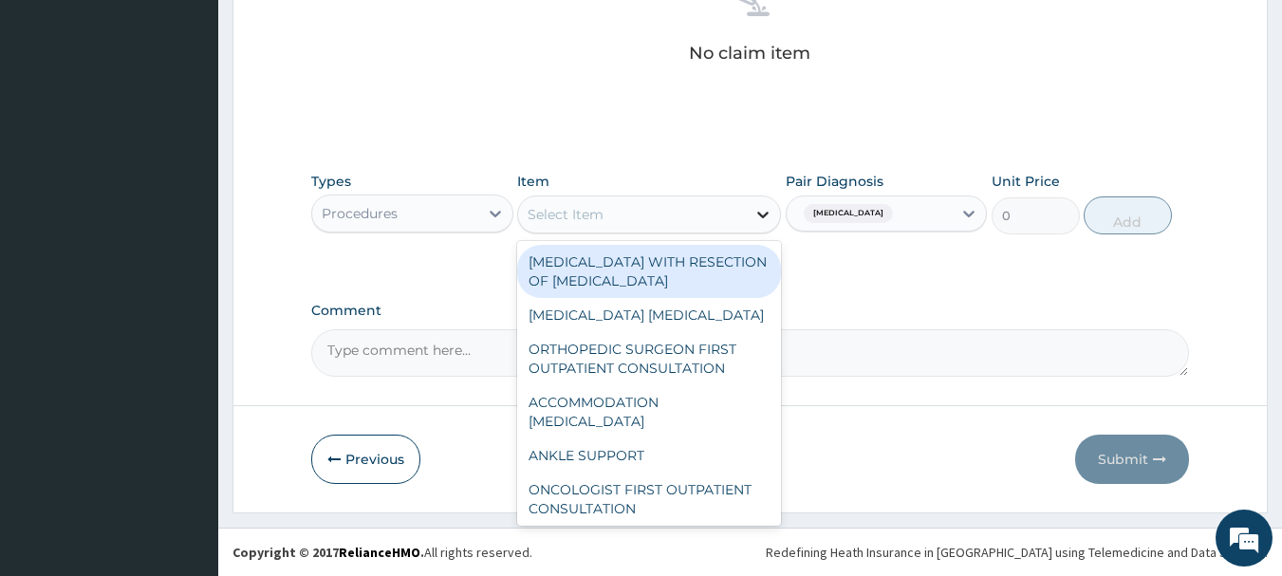
click at [766, 205] on icon at bounding box center [762, 214] width 19 height 19
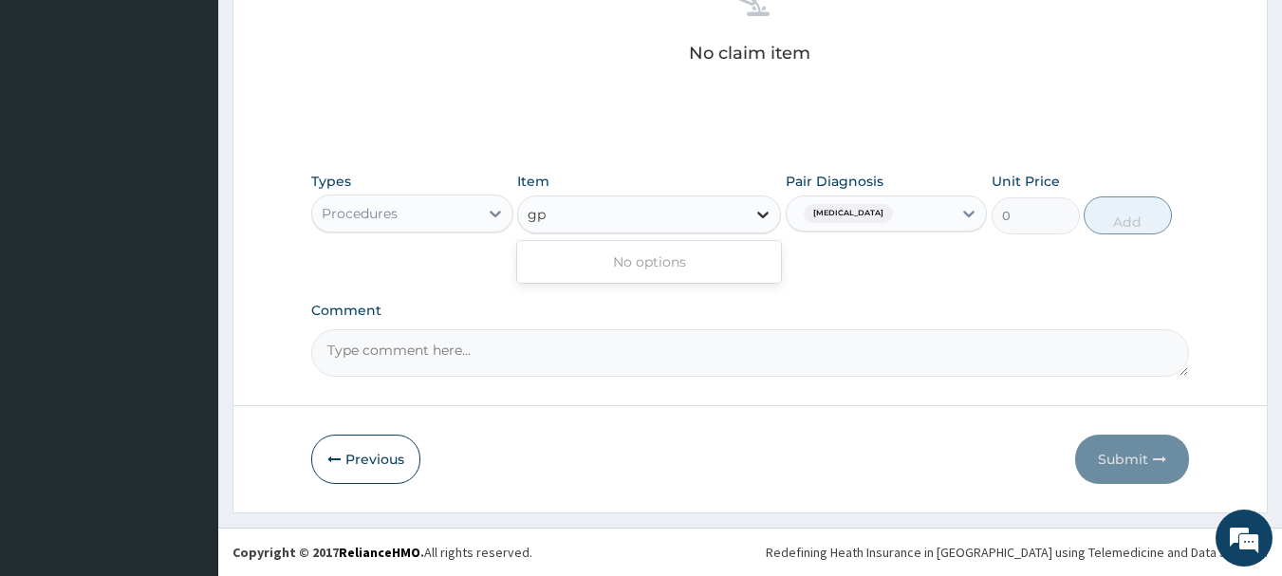
type input "g"
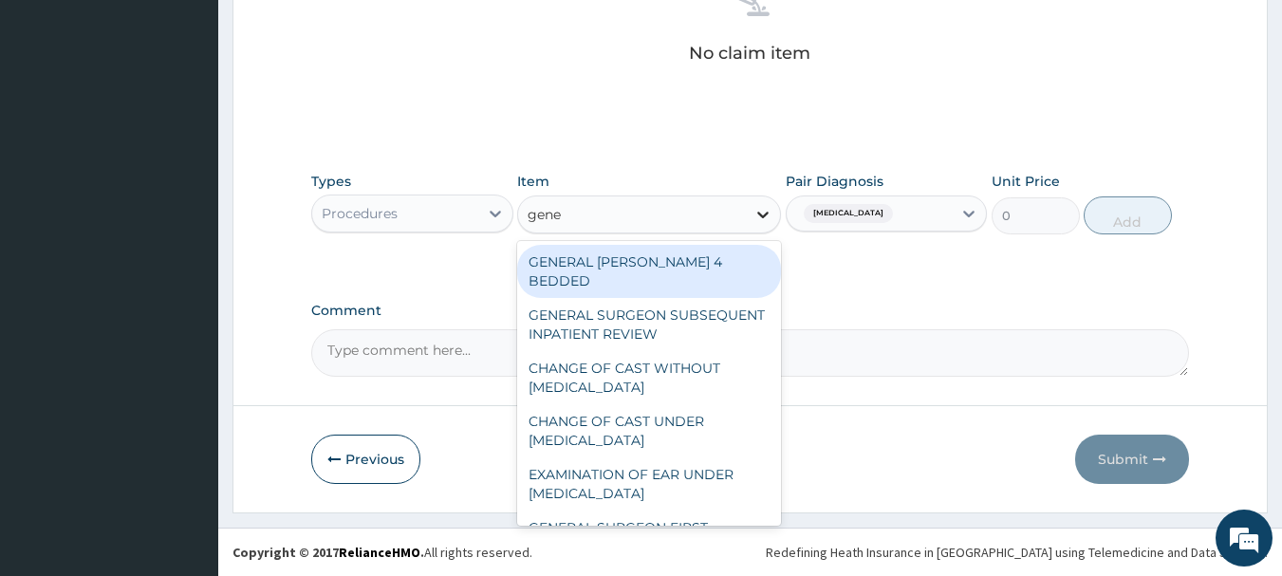
type input "gener"
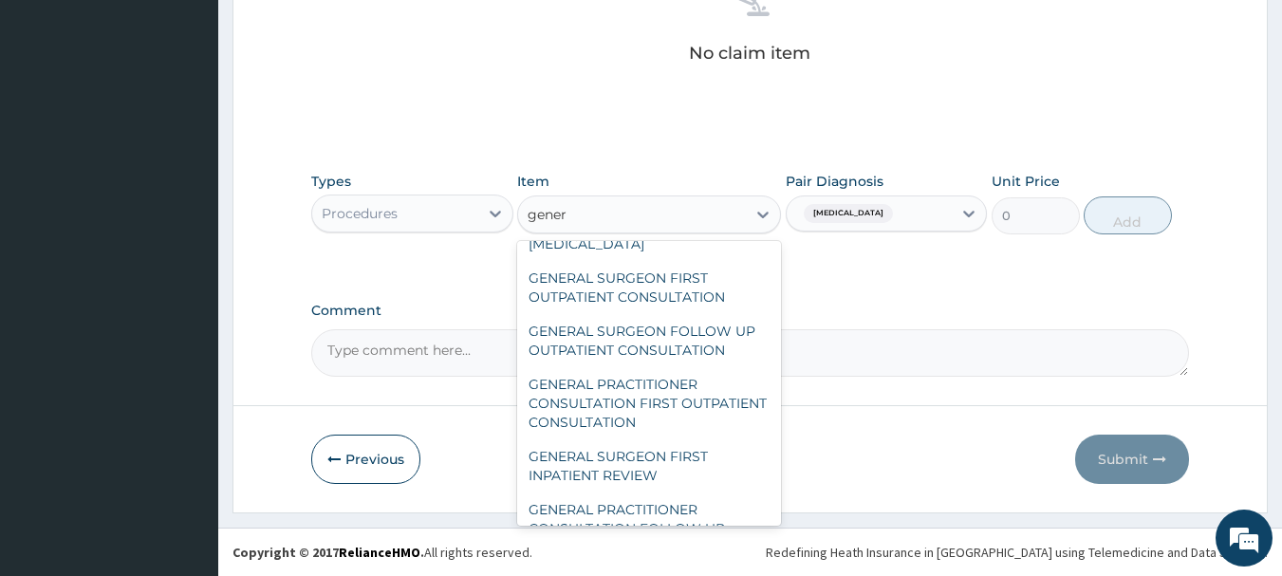
scroll to position [266, 0]
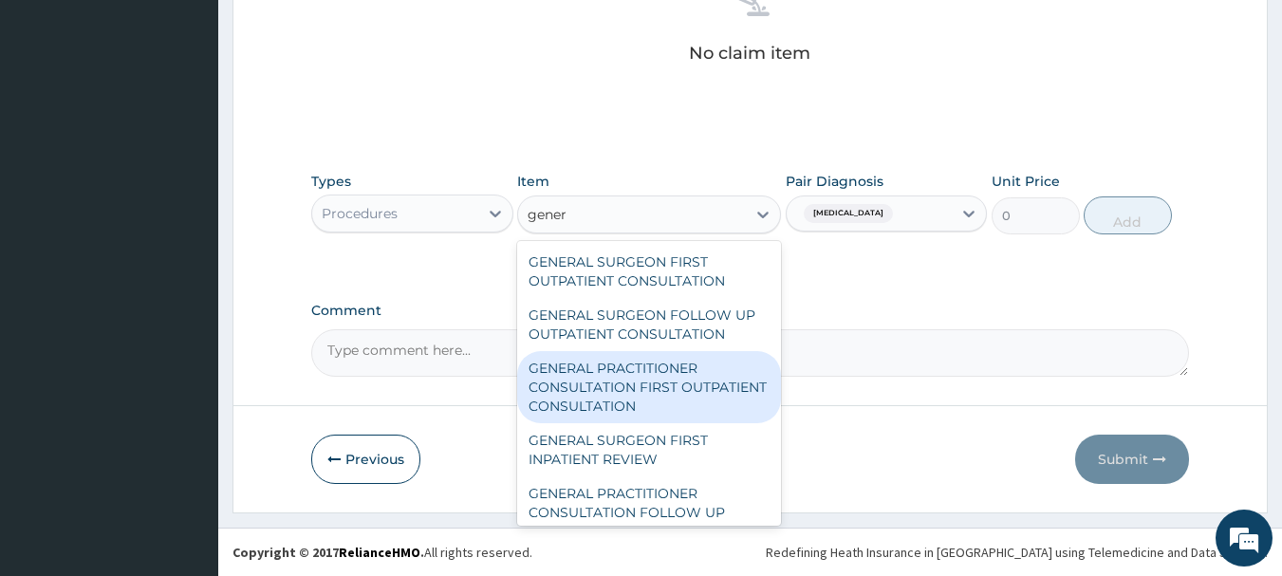
click at [630, 396] on div "GENERAL PRACTITIONER CONSULTATION FIRST OUTPATIENT CONSULTATION" at bounding box center [649, 387] width 264 height 72
type input "3547.5"
